Goal: Navigation & Orientation: Find specific page/section

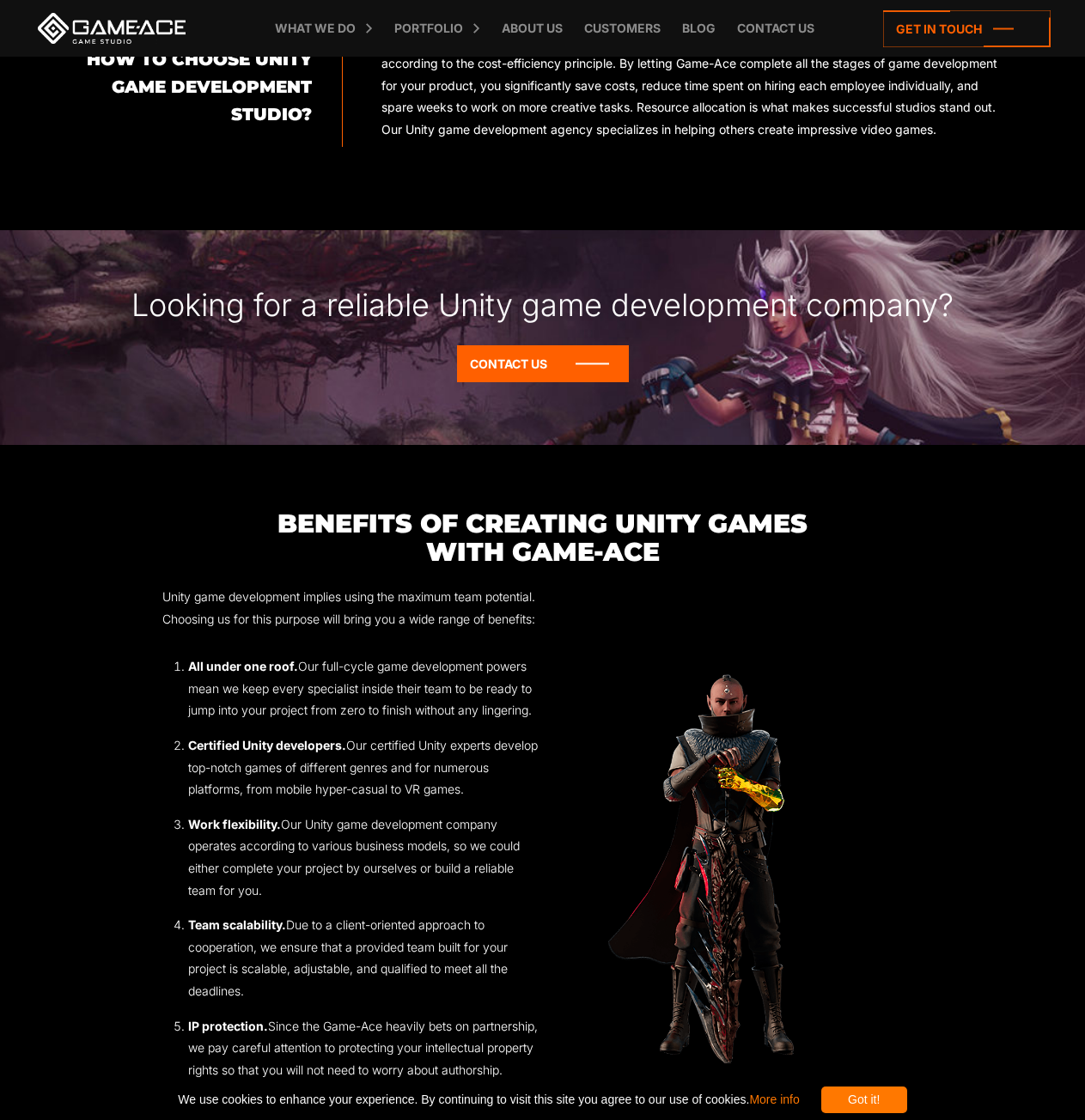
scroll to position [1718, 0]
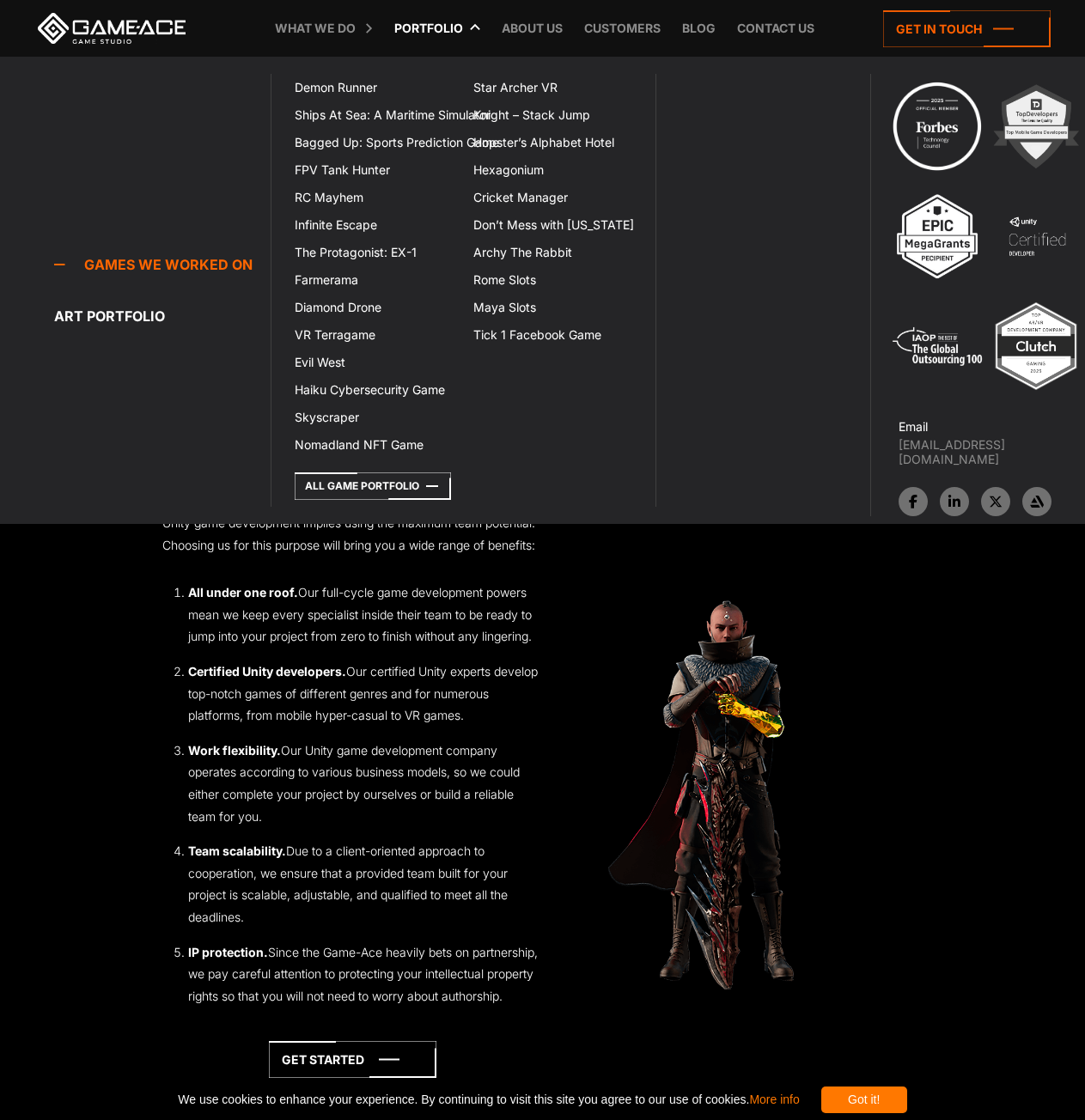
click at [423, 19] on link "Portfolio" at bounding box center [429, 28] width 86 height 56
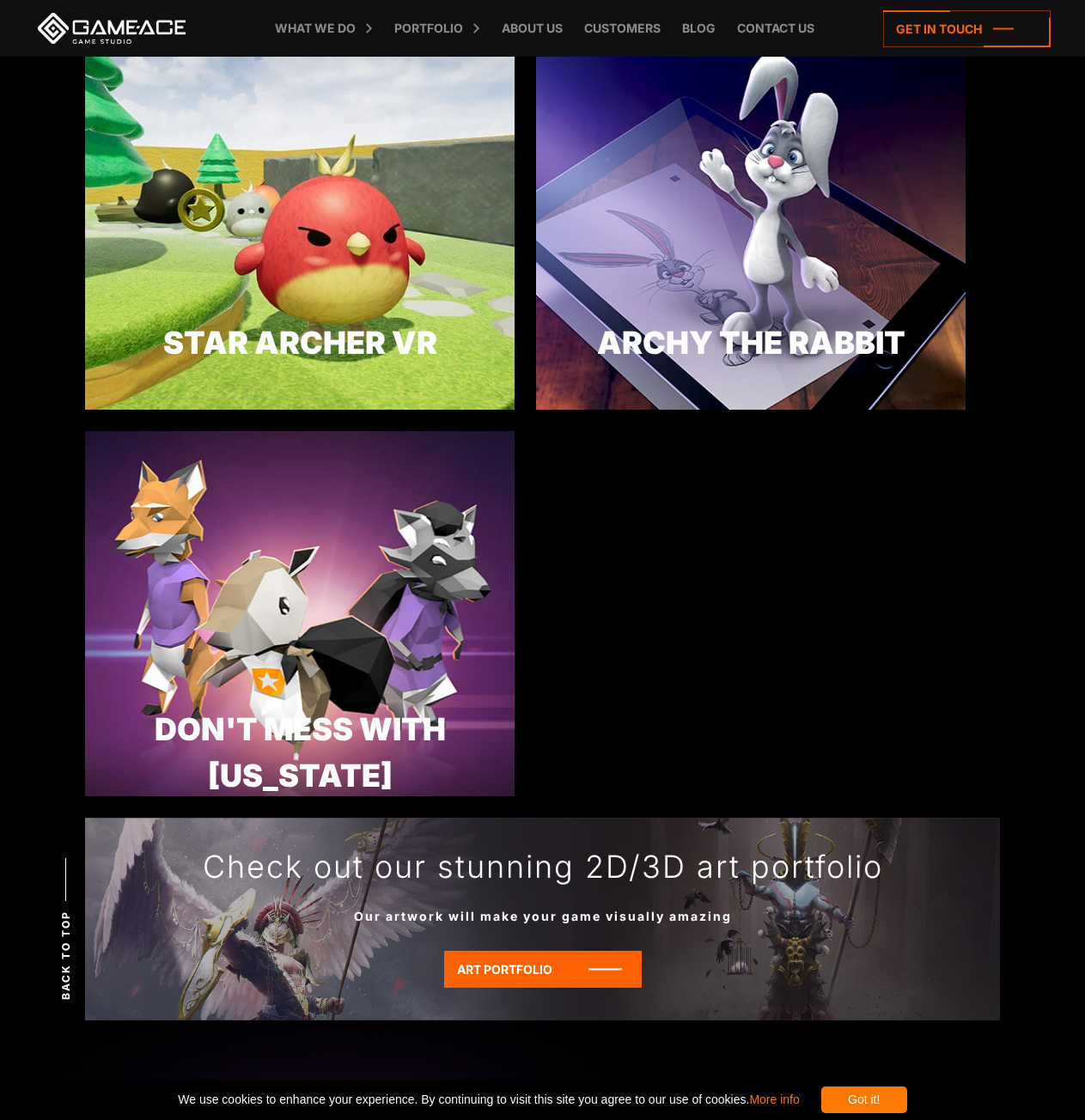
scroll to position [4977, 0]
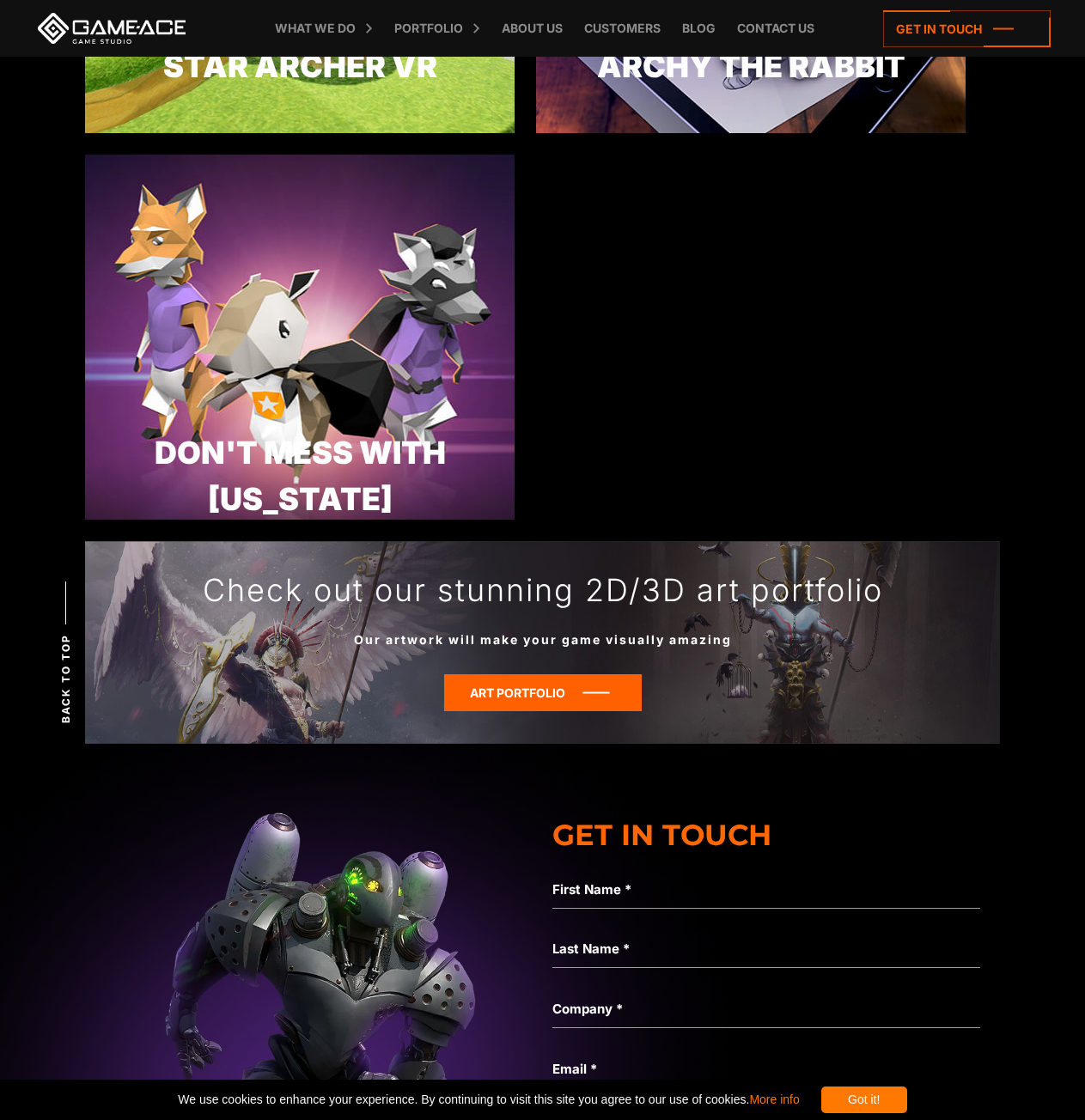
click at [611, 710] on icon at bounding box center [542, 692] width 197 height 37
